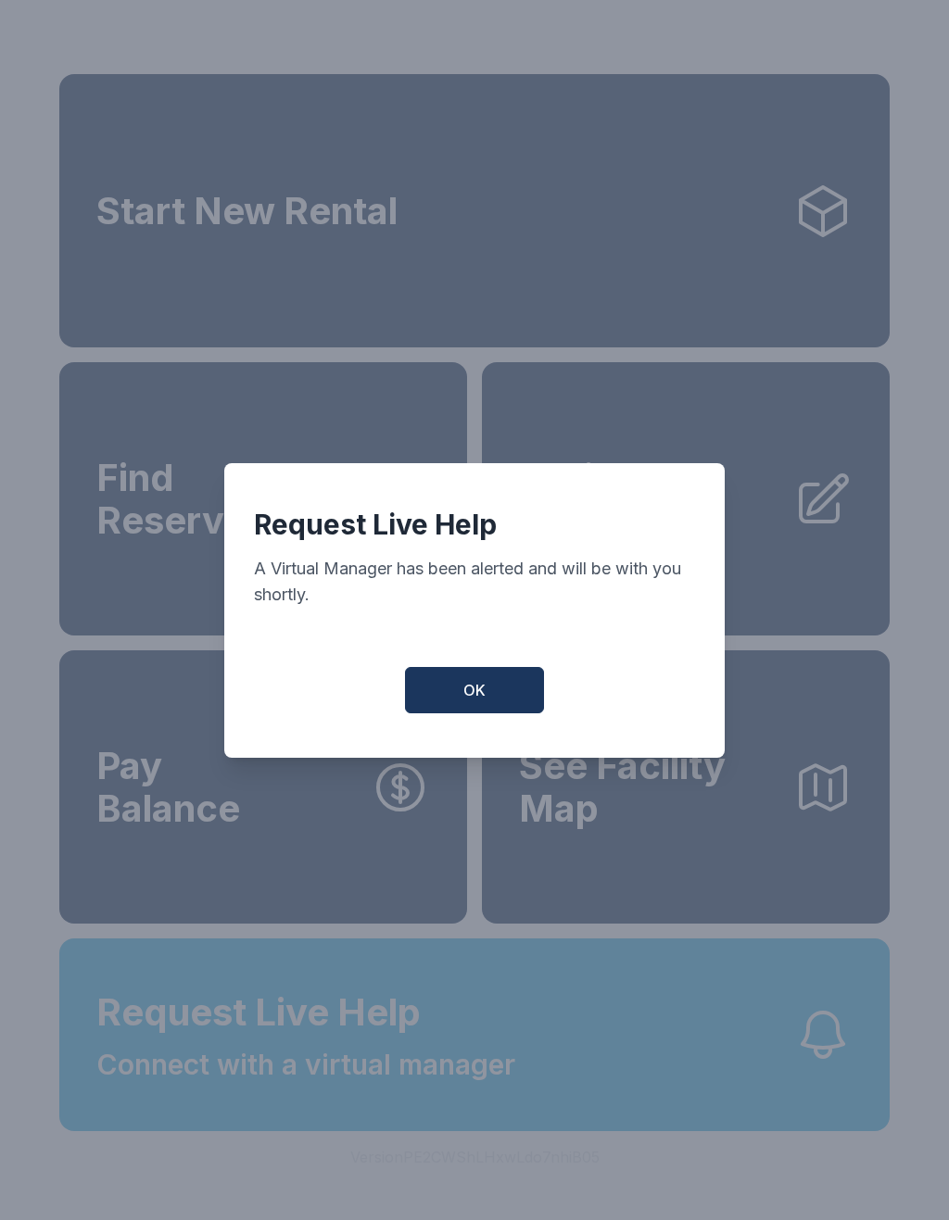
click at [485, 672] on div "Request Live Help A Virtual Manager has been alerted and will be with you short…" at bounding box center [474, 610] width 500 height 295
click at [479, 713] on button "OK" at bounding box center [474, 690] width 139 height 46
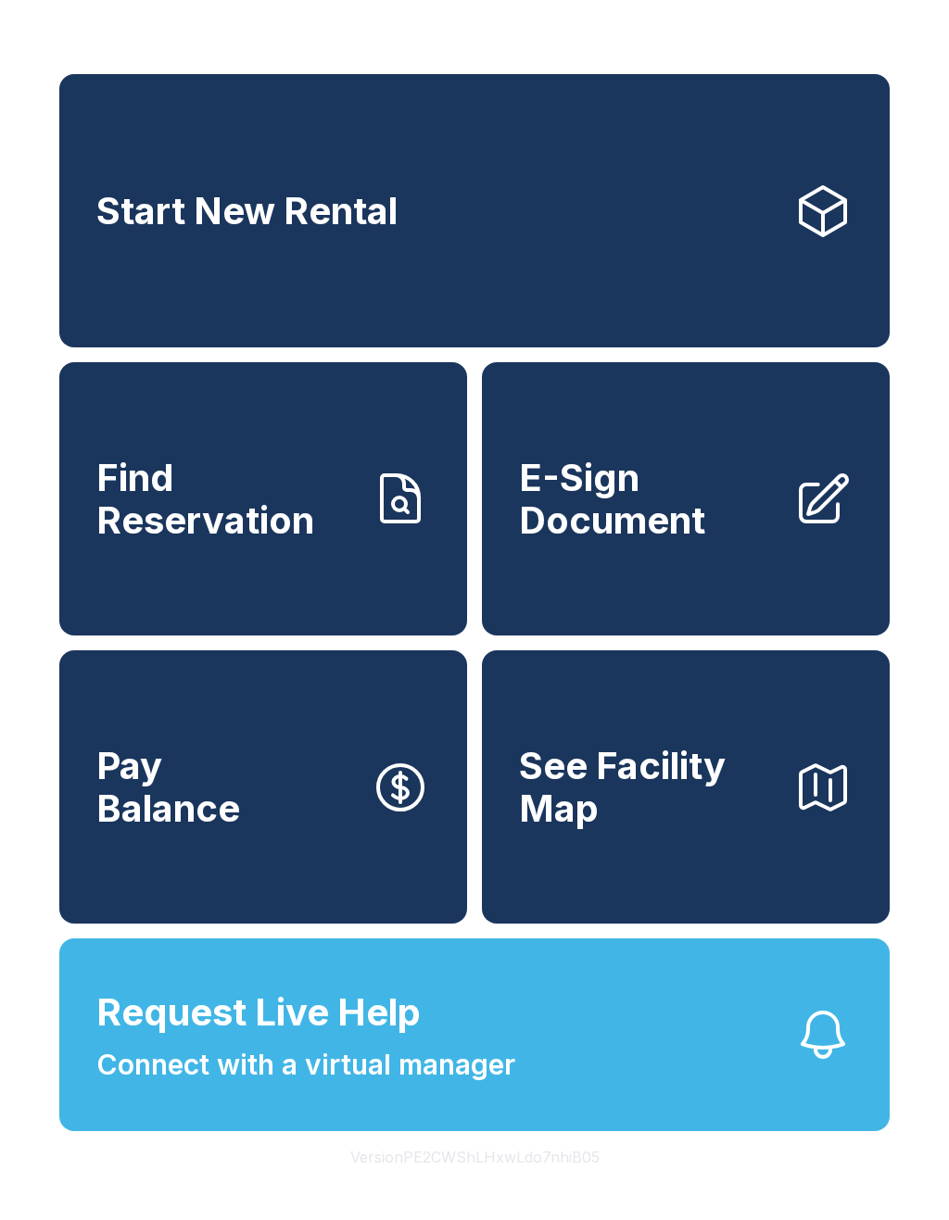
click at [839, 1057] on icon "button" at bounding box center [822, 1035] width 41 height 44
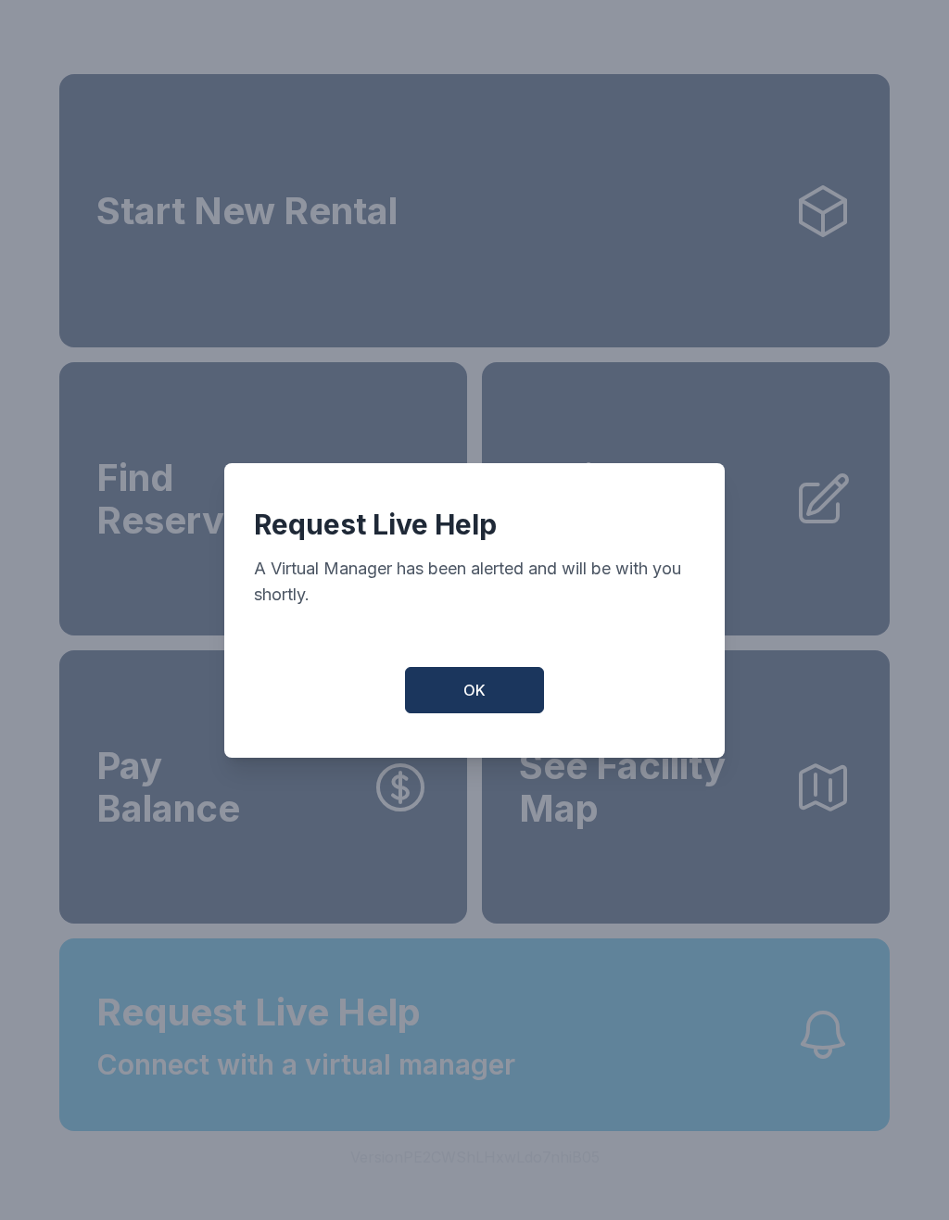
click at [505, 703] on button "OK" at bounding box center [474, 690] width 139 height 46
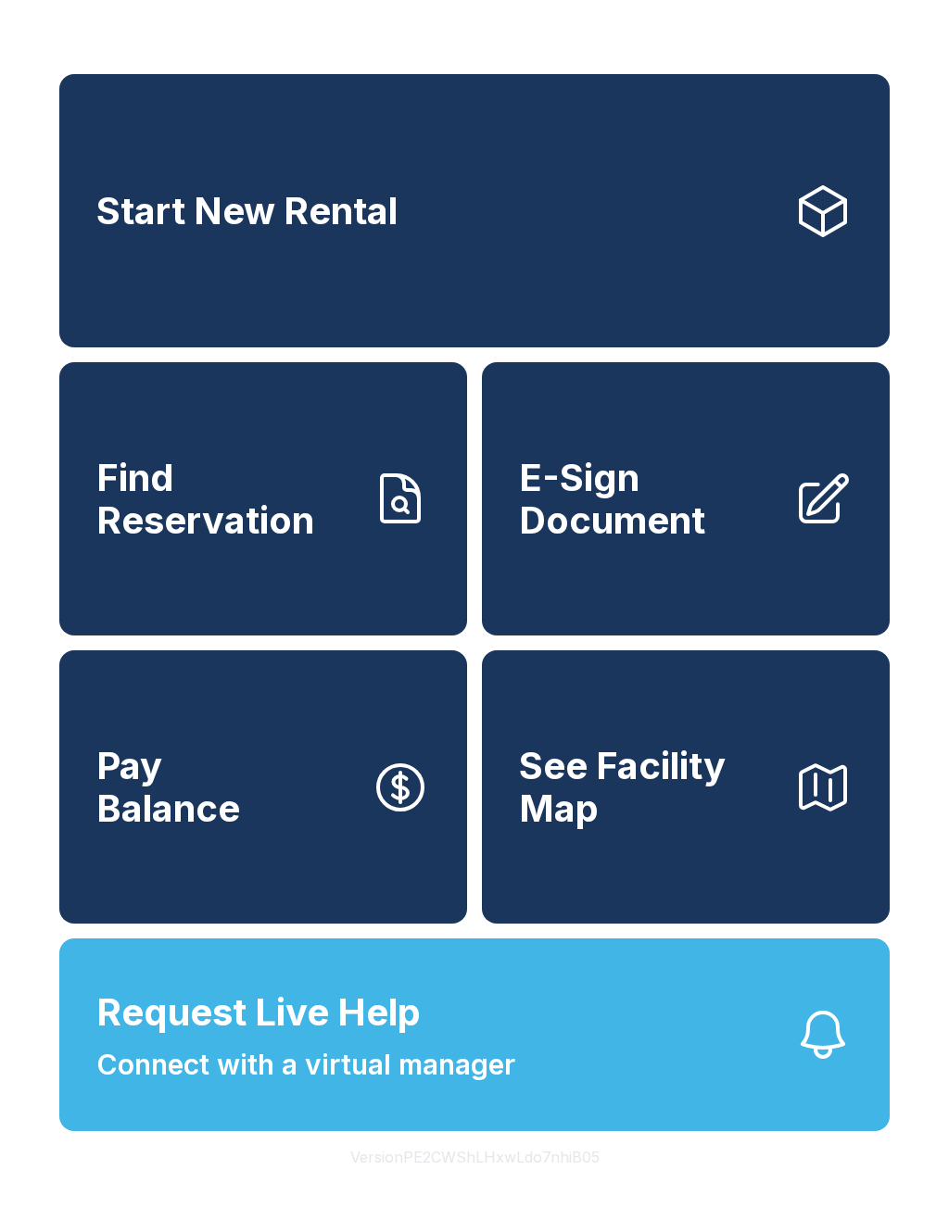
click at [621, 541] on span "E-Sign Document" at bounding box center [648, 499] width 259 height 84
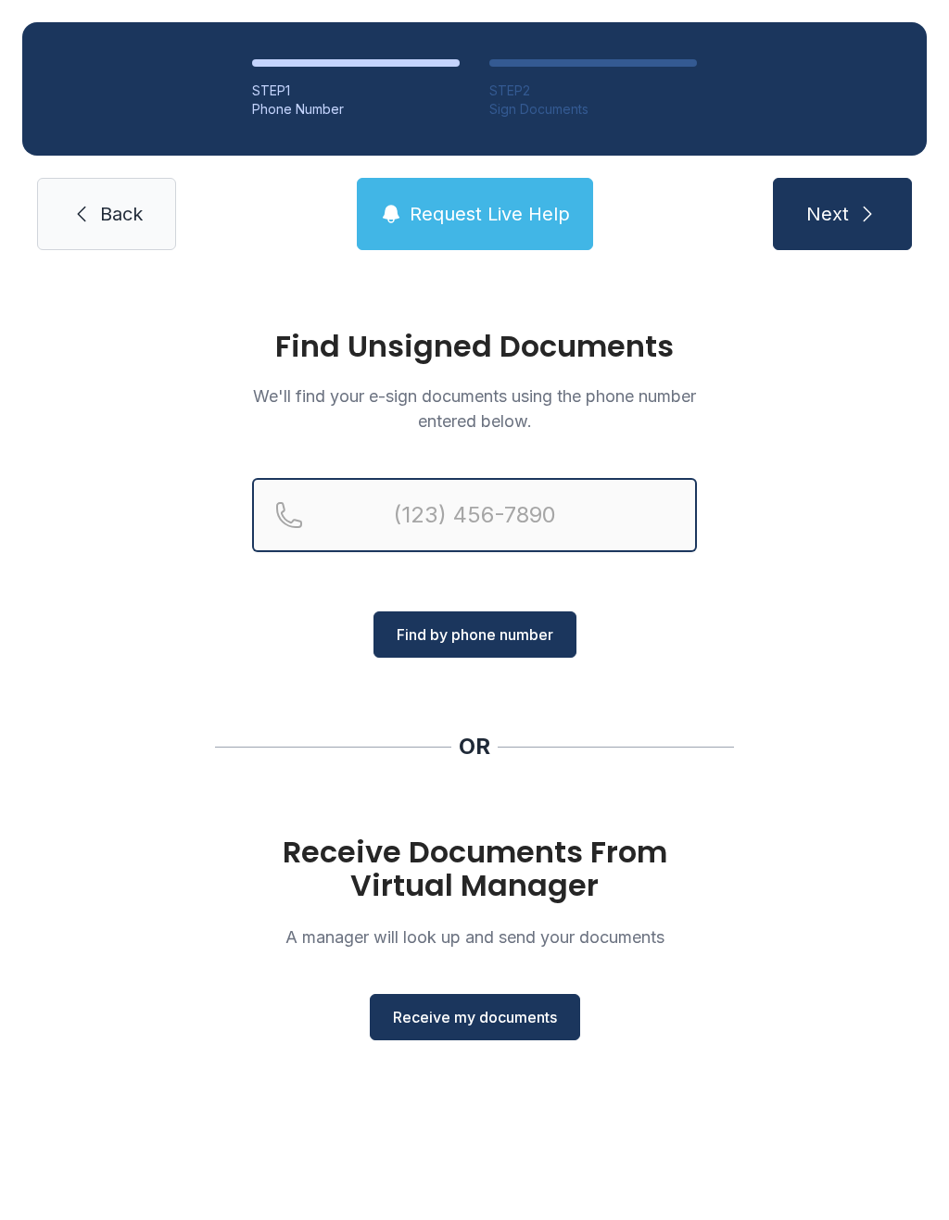
click at [459, 525] on input "Reservation phone number" at bounding box center [474, 515] width 445 height 74
type input "("
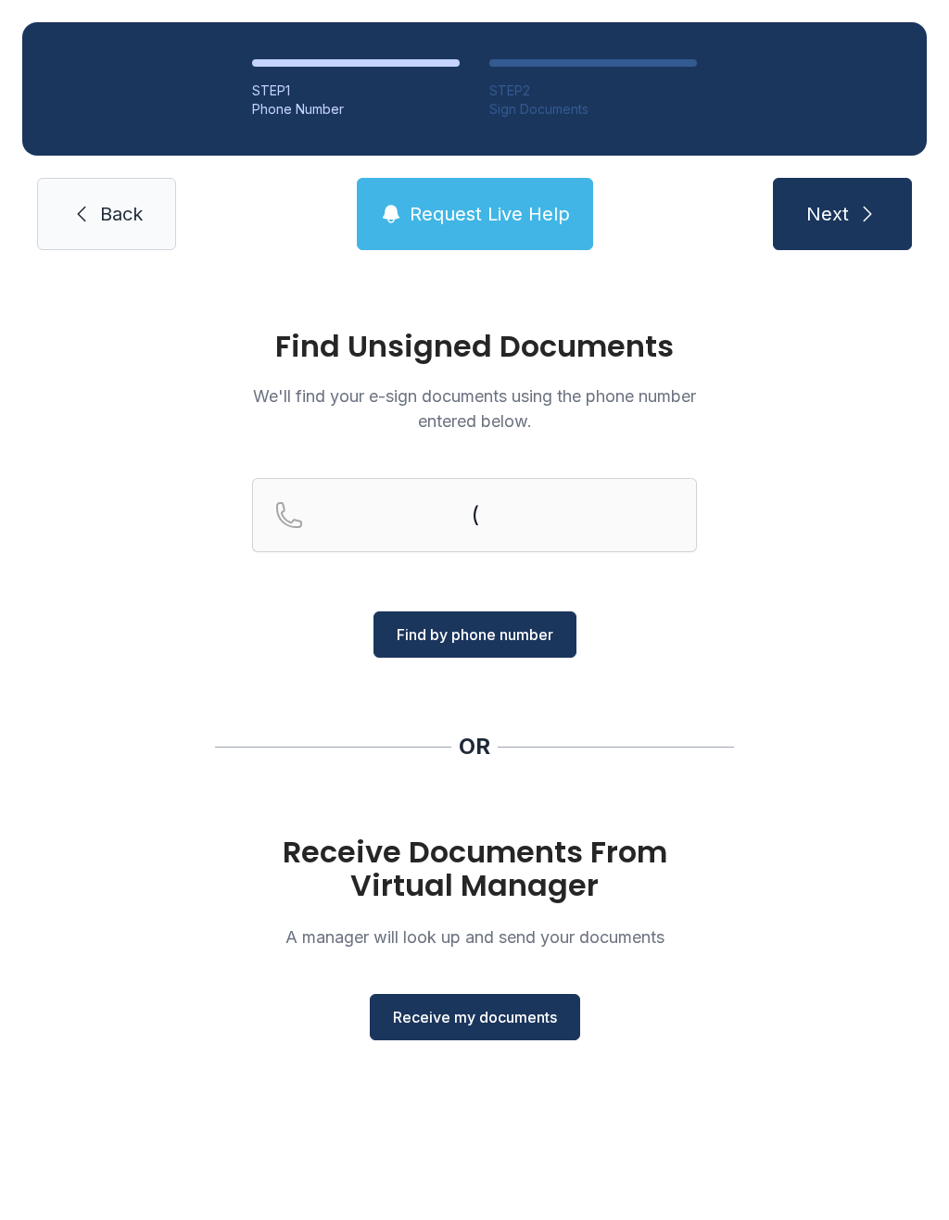
click at [819, 653] on div "Find Unsigned Documents We'll find your e-sign documents using the phone number…" at bounding box center [474, 693] width 949 height 842
click at [495, 1025] on span "Receive my documents" at bounding box center [475, 1017] width 164 height 22
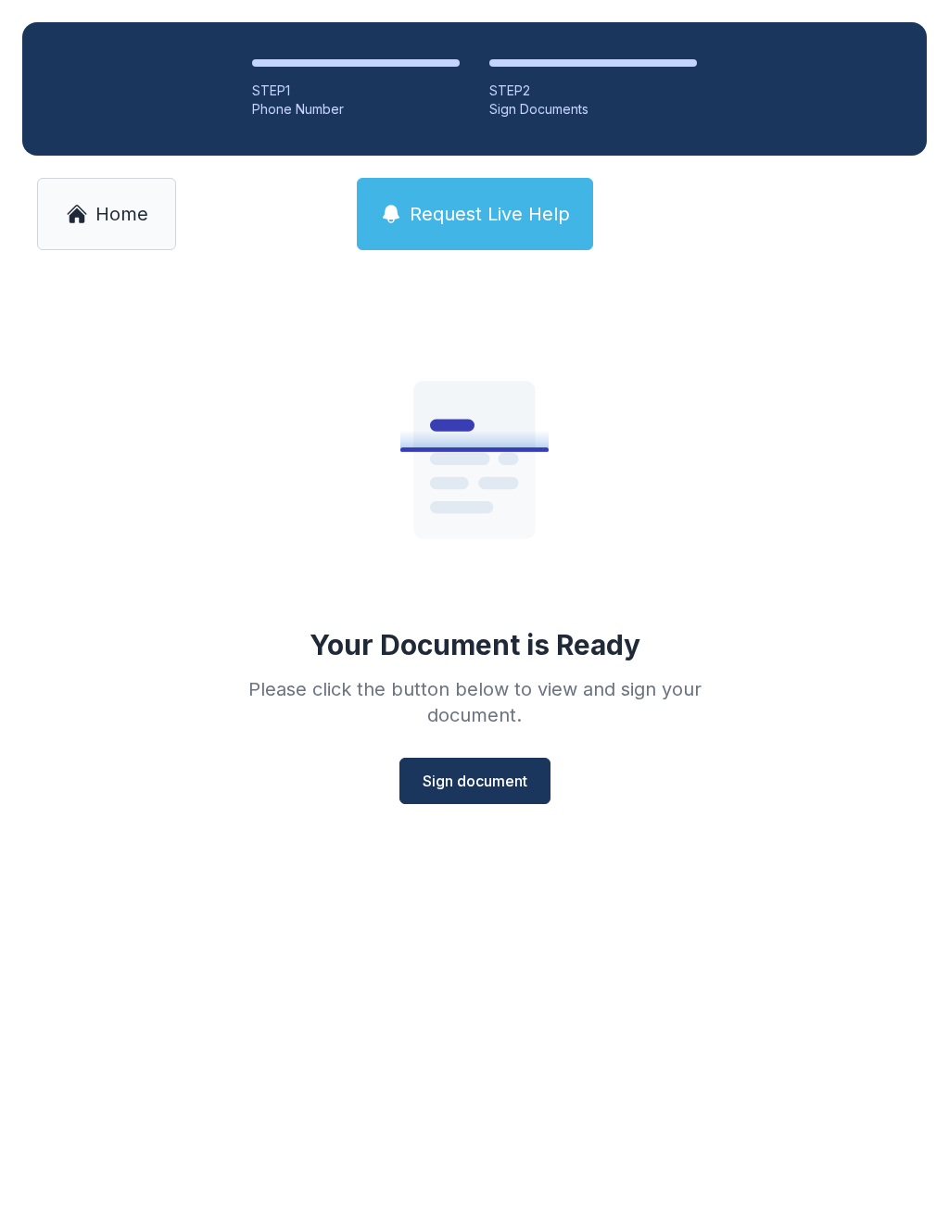
click at [484, 778] on span "Sign document" at bounding box center [474, 781] width 105 height 22
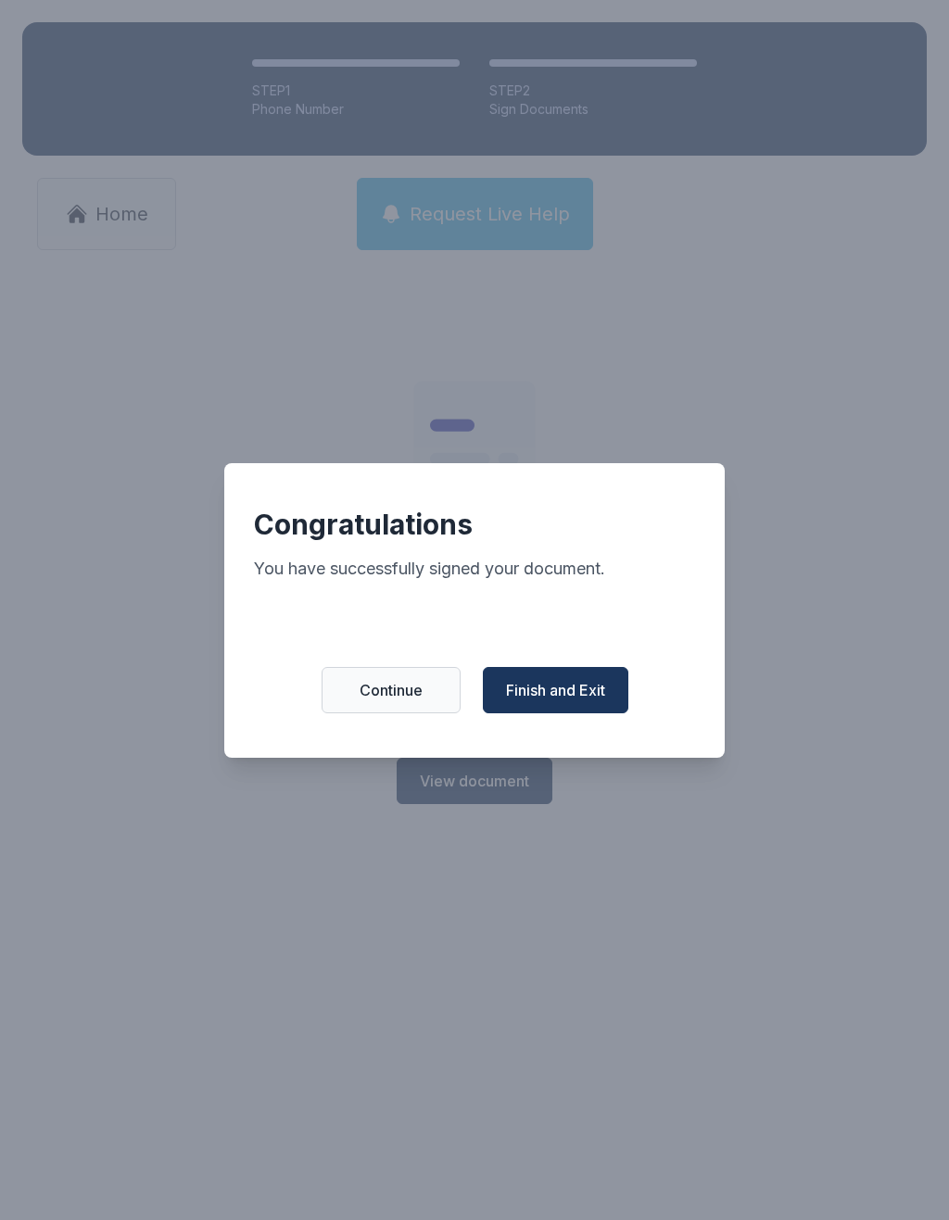
click at [571, 693] on span "Finish and Exit" at bounding box center [555, 690] width 99 height 22
